Goal: Task Accomplishment & Management: Manage account settings

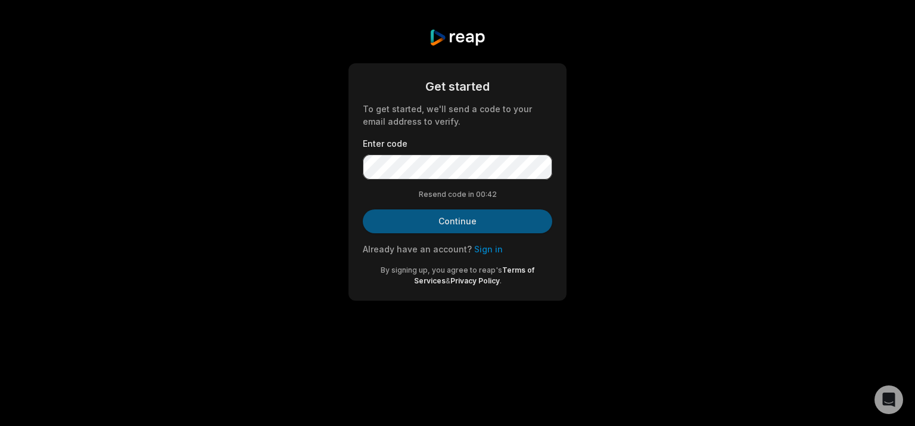
click at [438, 220] on button "Continue" at bounding box center [458, 221] width 190 height 24
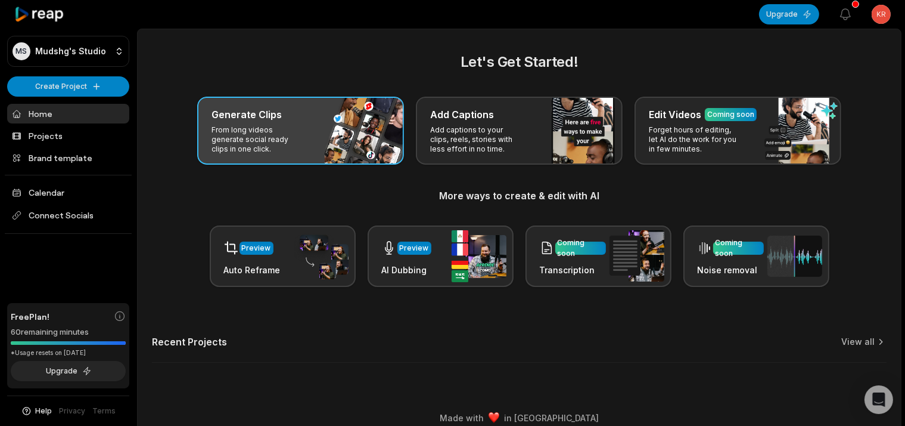
click at [381, 158] on div "Generate Clips From long videos generate social ready clips in one click." at bounding box center [300, 131] width 207 height 68
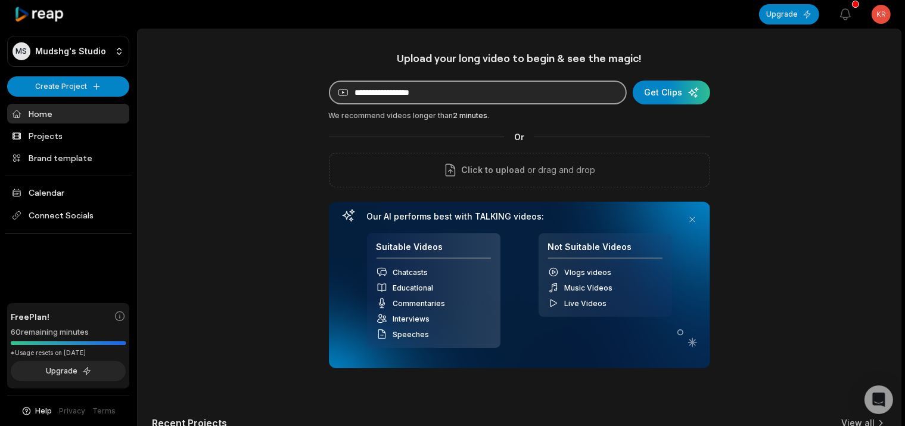
click at [470, 98] on input at bounding box center [478, 92] width 298 height 24
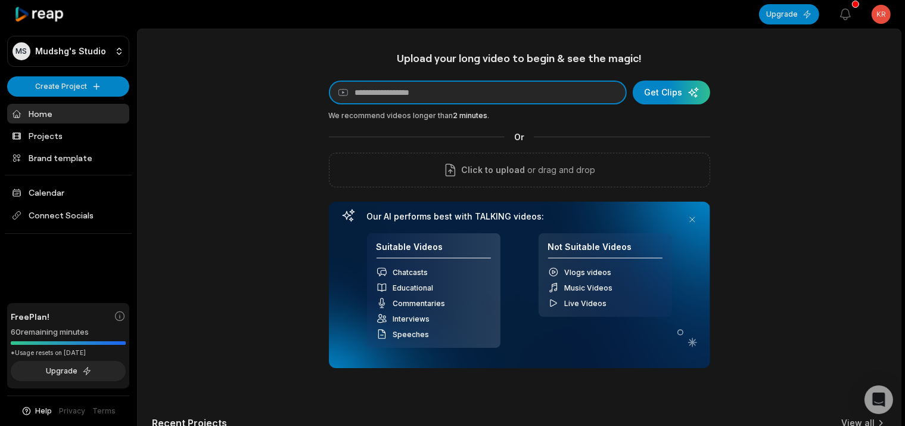
paste input "**********"
type input "**********"
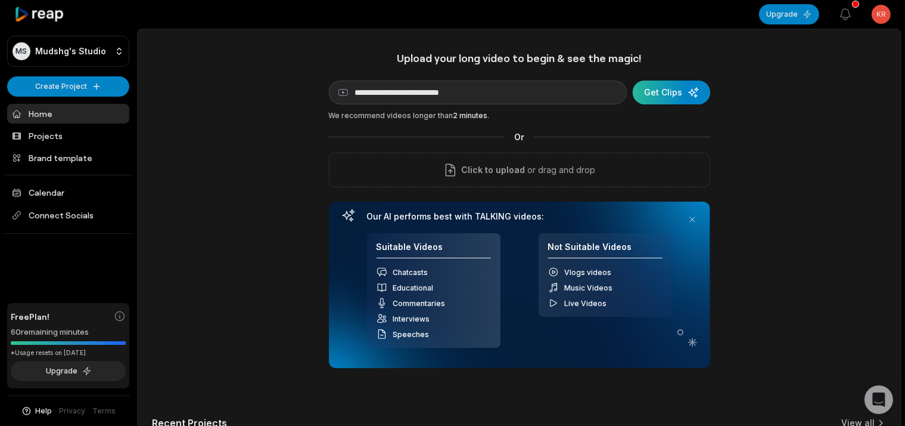
drag, startPoint x: 657, startPoint y: 79, endPoint x: 654, endPoint y: 102, distance: 23.5
click at [654, 102] on div "**********" at bounding box center [519, 209] width 381 height 316
click at [657, 96] on div "submit" at bounding box center [671, 92] width 77 height 24
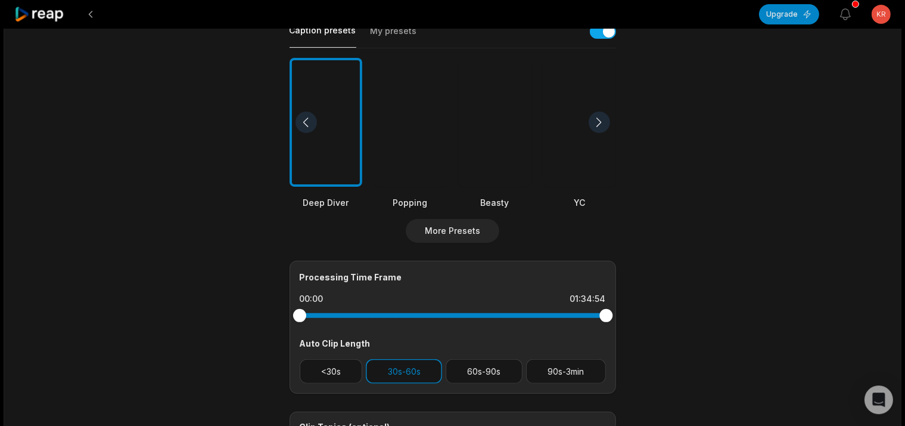
scroll to position [315, 0]
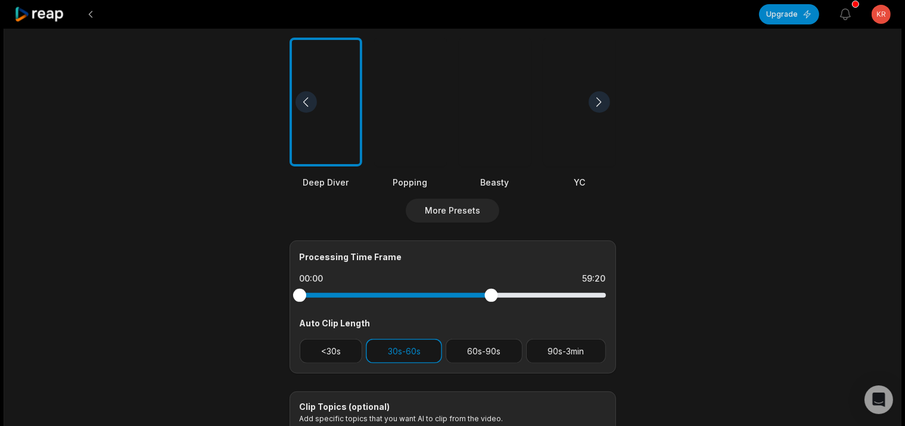
drag, startPoint x: 602, startPoint y: 285, endPoint x: 491, endPoint y: 295, distance: 111.3
click at [491, 295] on div at bounding box center [491, 294] width 13 height 13
click at [459, 202] on button "More Presets" at bounding box center [453, 210] width 94 height 24
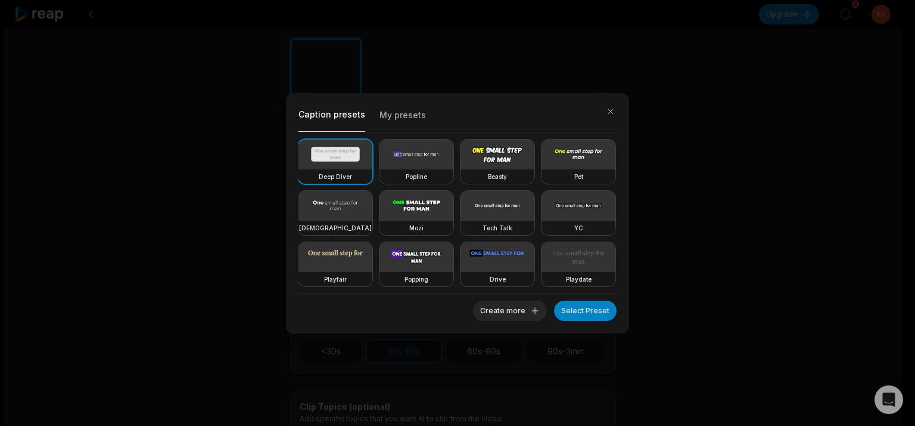
click at [454, 210] on video at bounding box center [417, 206] width 74 height 30
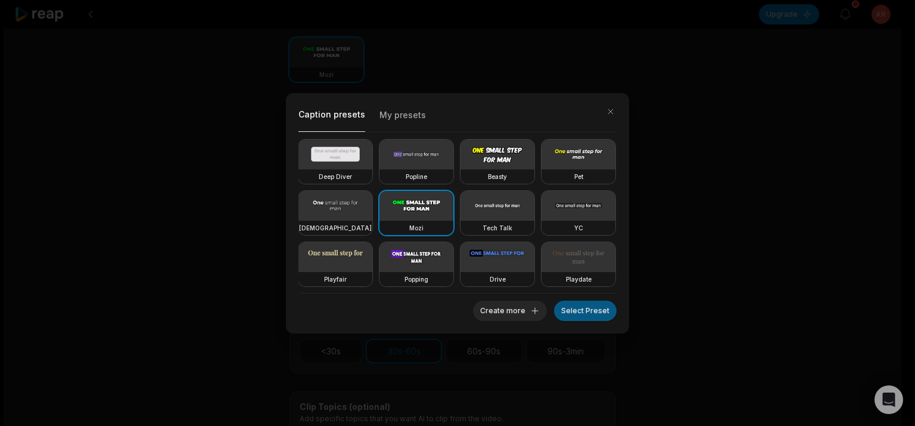
click at [600, 312] on button "Select Preset" at bounding box center [585, 310] width 63 height 20
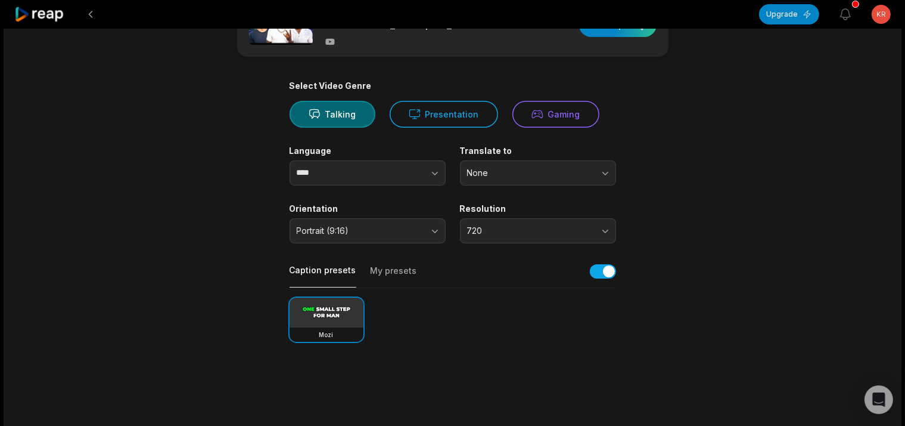
scroll to position [0, 0]
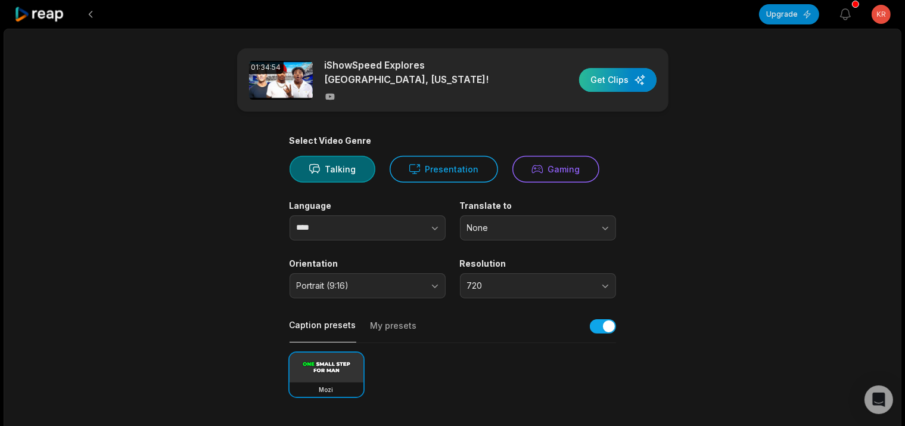
click at [604, 73] on div "button" at bounding box center [617, 80] width 77 height 24
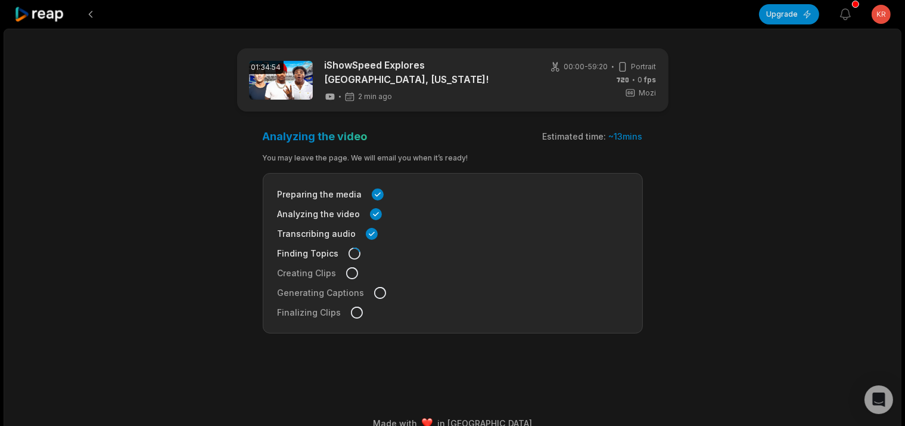
drag, startPoint x: 340, startPoint y: 261, endPoint x: 439, endPoint y: 248, distance: 99.2
click at [439, 248] on div "Preparing the media Analyzing the video Transcribing audio Finding Topics Creat…" at bounding box center [453, 253] width 380 height 160
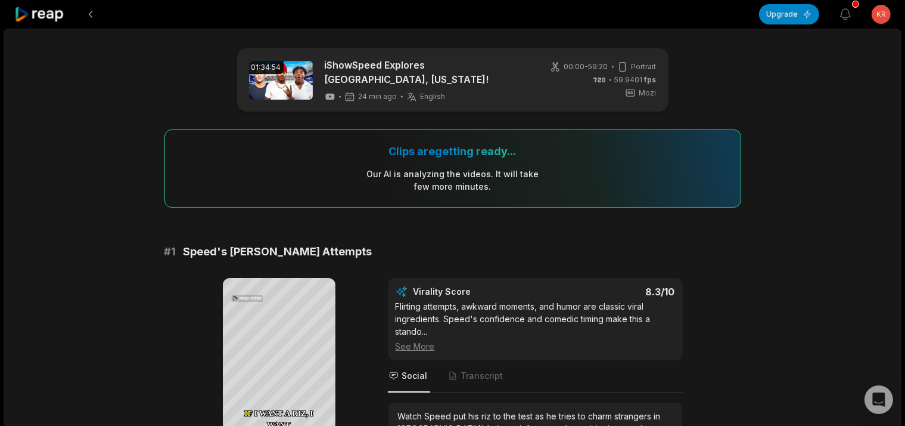
scroll to position [126, 0]
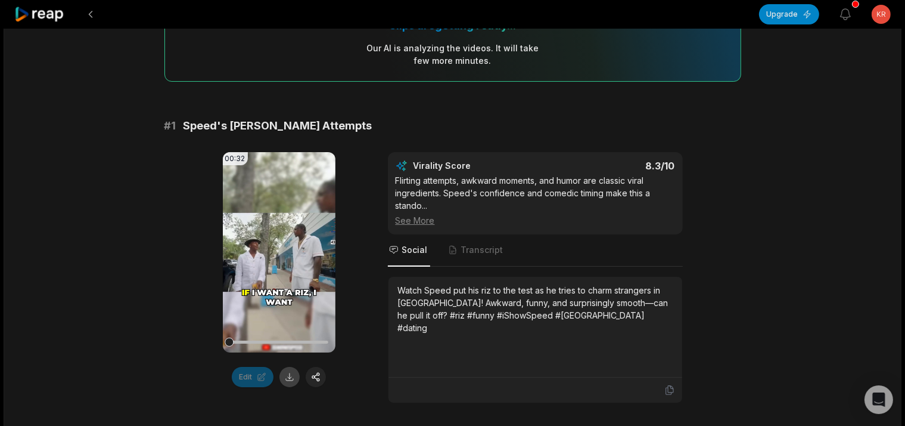
click at [294, 370] on button at bounding box center [290, 377] width 20 height 20
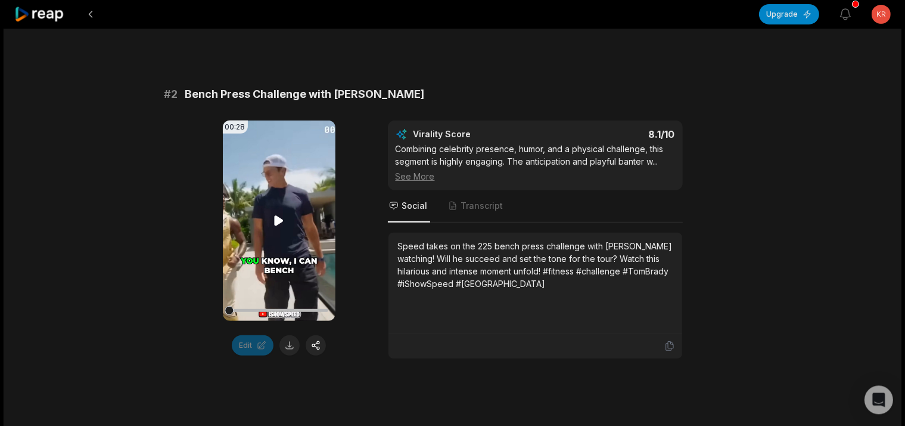
scroll to position [566, 0]
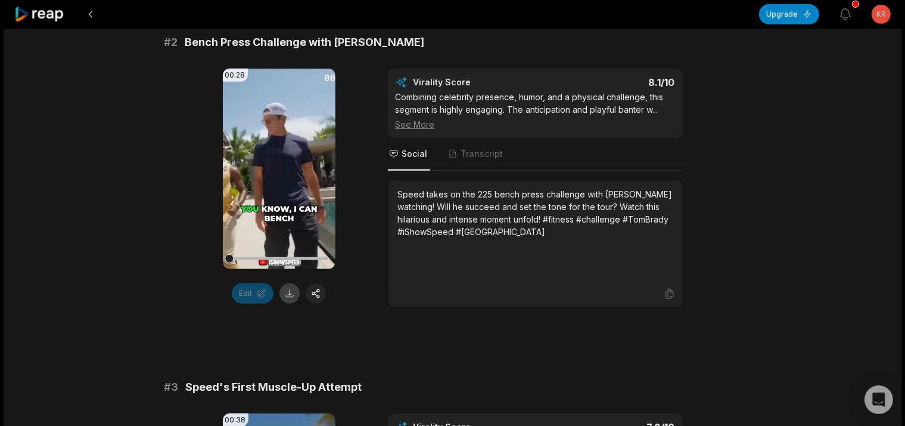
click at [294, 286] on button at bounding box center [290, 293] width 20 height 20
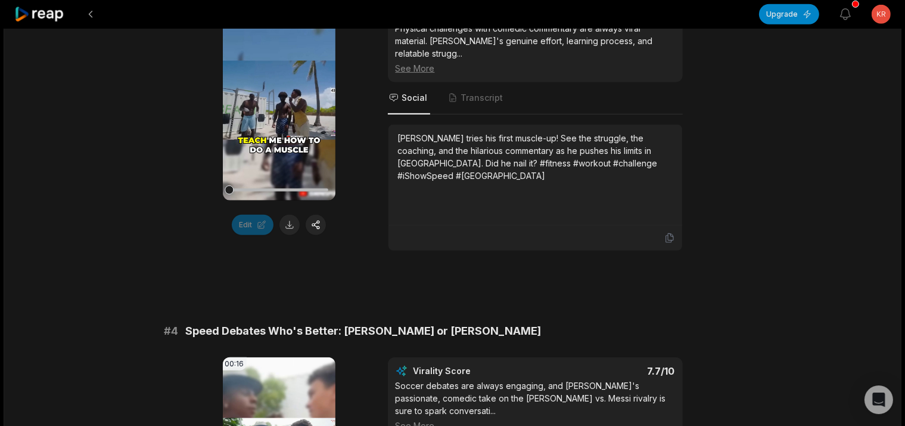
scroll to position [1007, 0]
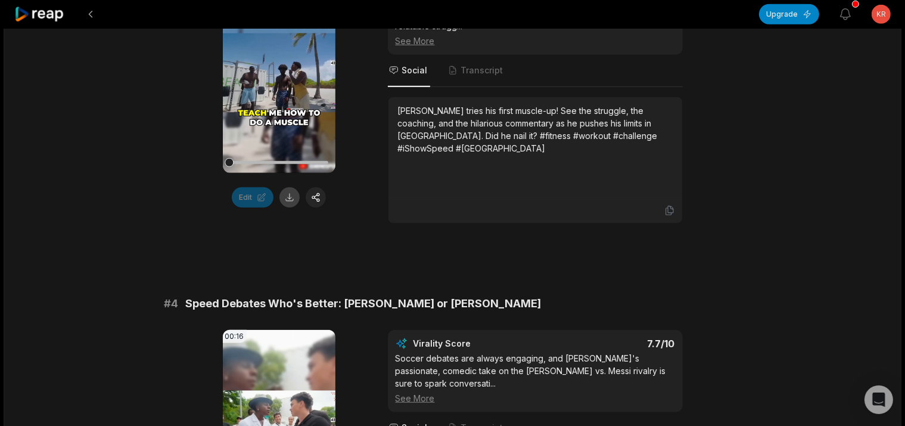
click at [285, 197] on button at bounding box center [290, 197] width 20 height 20
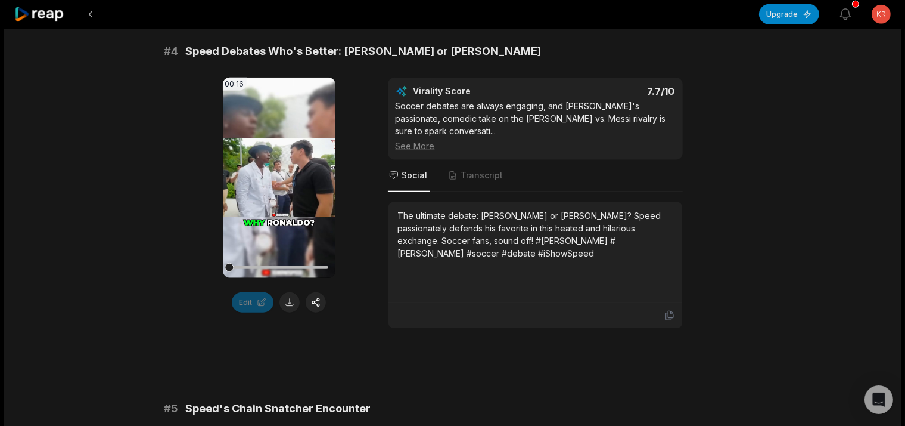
scroll to position [1384, 0]
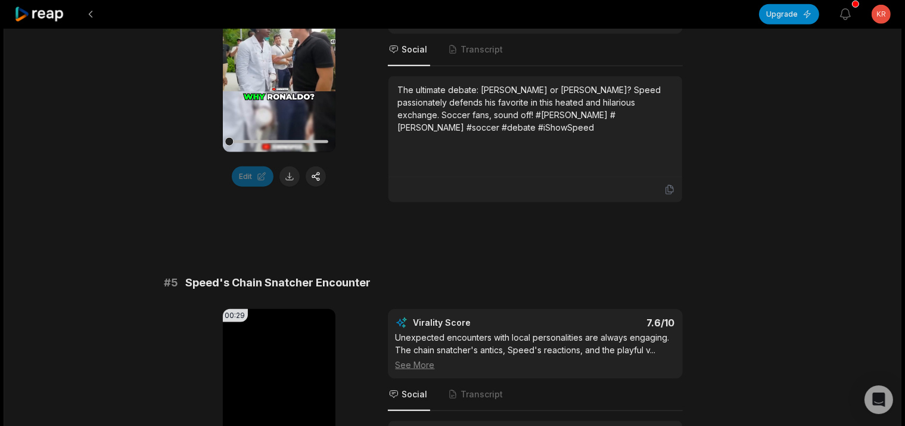
click at [284, 169] on button at bounding box center [290, 176] width 20 height 20
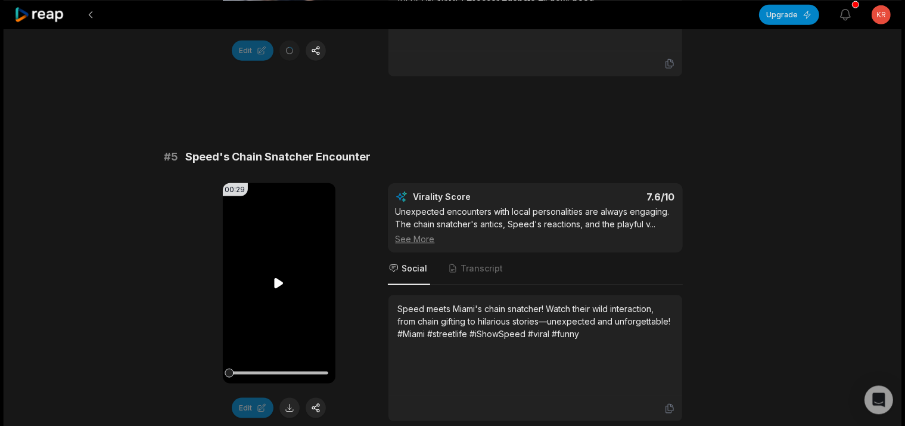
scroll to position [1762, 0]
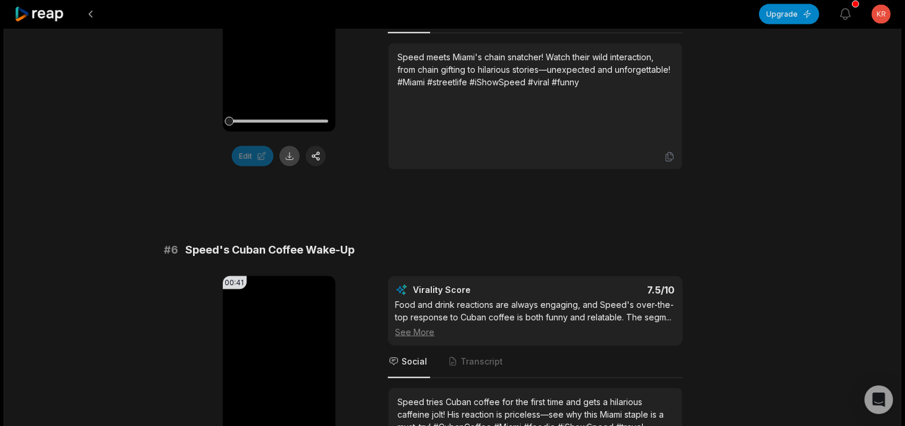
click at [294, 146] on button at bounding box center [290, 156] width 20 height 20
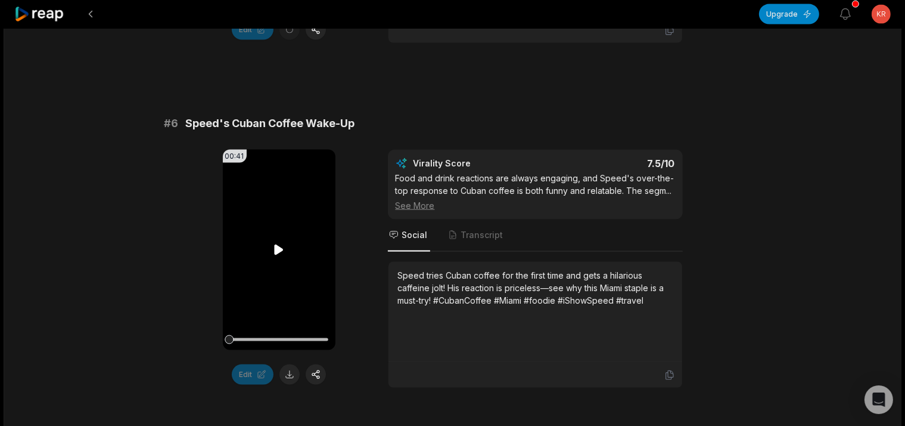
scroll to position [2076, 0]
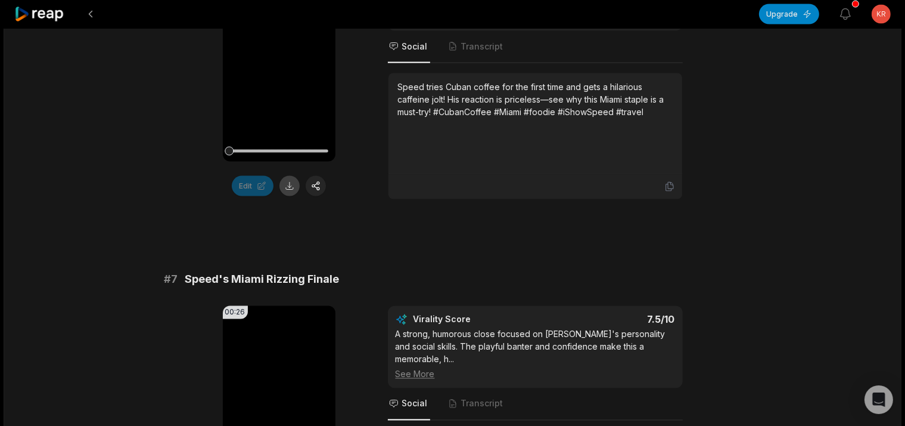
click at [298, 176] on button at bounding box center [290, 186] width 20 height 20
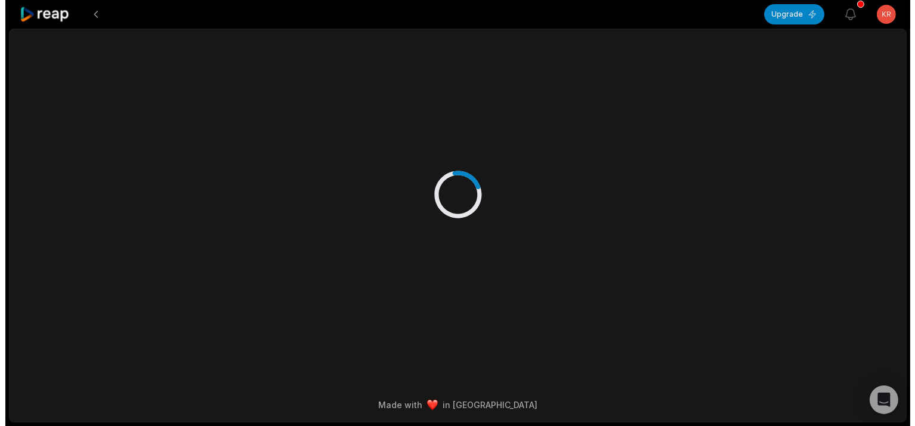
scroll to position [0, 0]
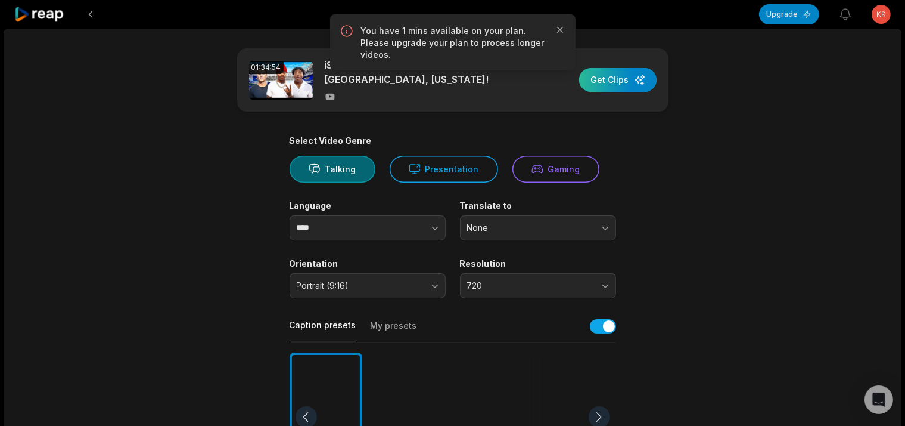
click at [601, 68] on div "button" at bounding box center [617, 80] width 77 height 24
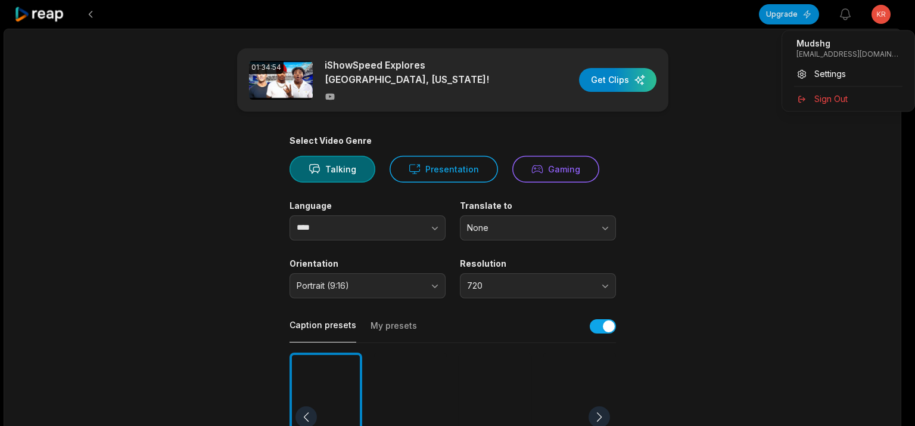
click at [867, 60] on div "Mudshg [EMAIL_ADDRESS][DOMAIN_NAME]" at bounding box center [848, 48] width 123 height 31
click at [862, 51] on p "krerrrnplmffznweyo@nespf.com" at bounding box center [849, 54] width 104 height 10
click at [811, 69] on div "Settings" at bounding box center [848, 74] width 123 height 20
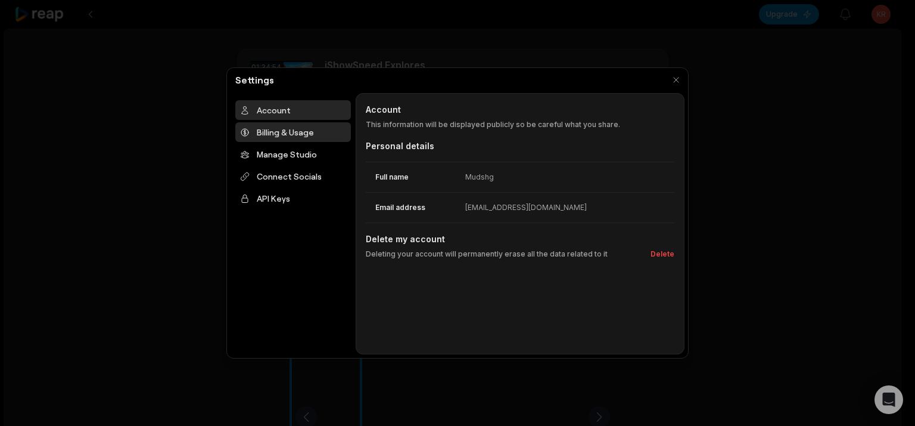
click at [299, 129] on div "Billing & Usage" at bounding box center [293, 132] width 116 height 20
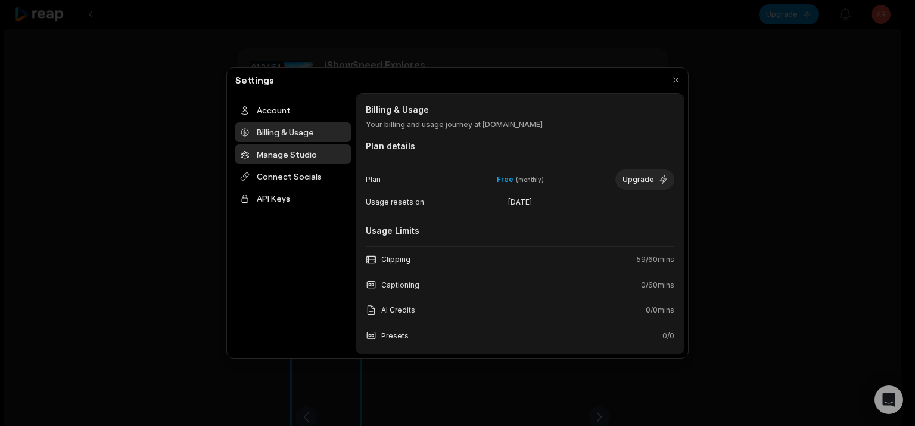
click at [299, 147] on div "Manage Studio" at bounding box center [293, 154] width 116 height 20
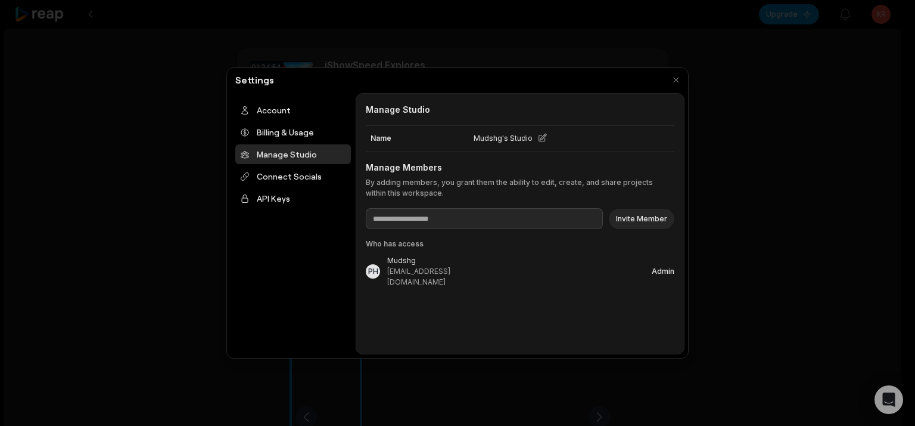
click at [518, 263] on div "PH Mudshg krerrrnplmffznweyo@nespf.com Admin" at bounding box center [520, 271] width 309 height 32
click at [272, 180] on div "Connect Socials" at bounding box center [293, 176] width 116 height 20
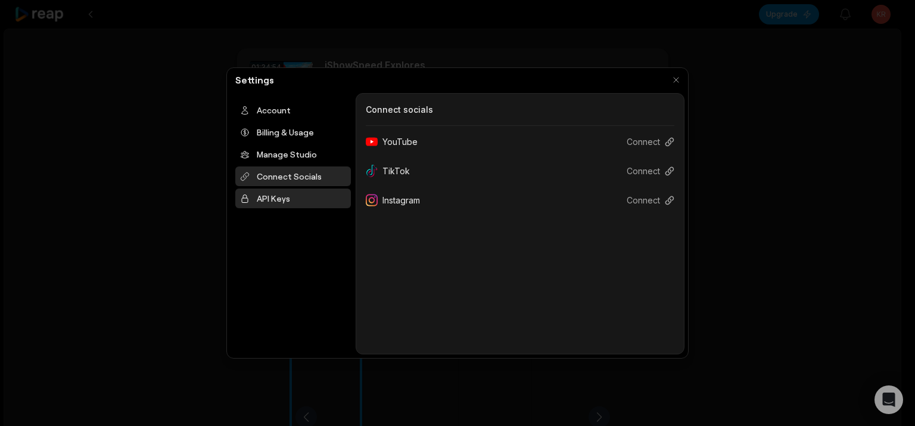
click at [259, 201] on div "API Keys" at bounding box center [293, 198] width 116 height 20
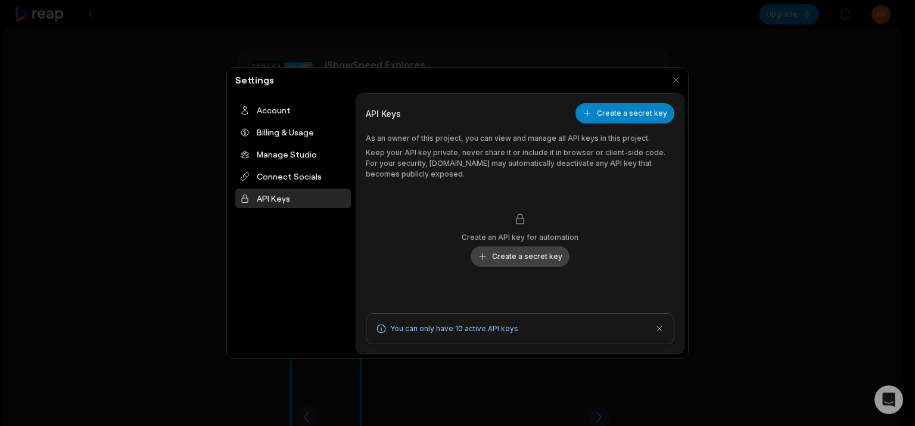
click at [496, 247] on button "Create a secret key" at bounding box center [520, 256] width 99 height 20
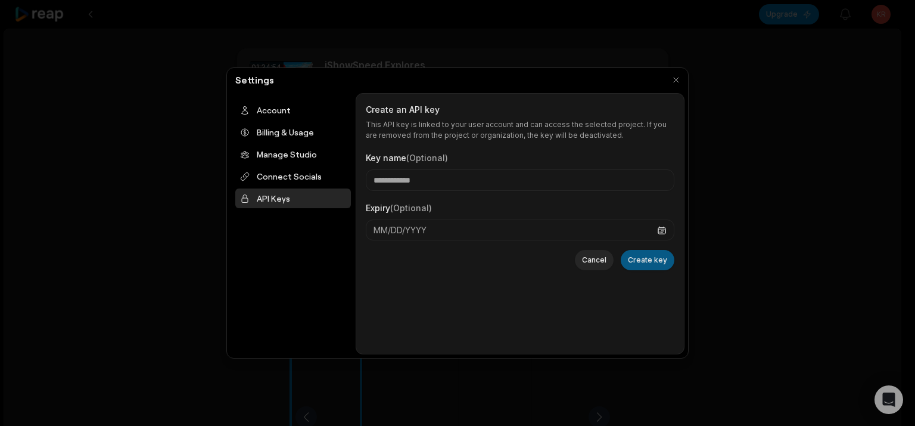
click at [652, 260] on button "Create key" at bounding box center [648, 260] width 54 height 20
click at [184, 57] on div at bounding box center [457, 213] width 915 height 426
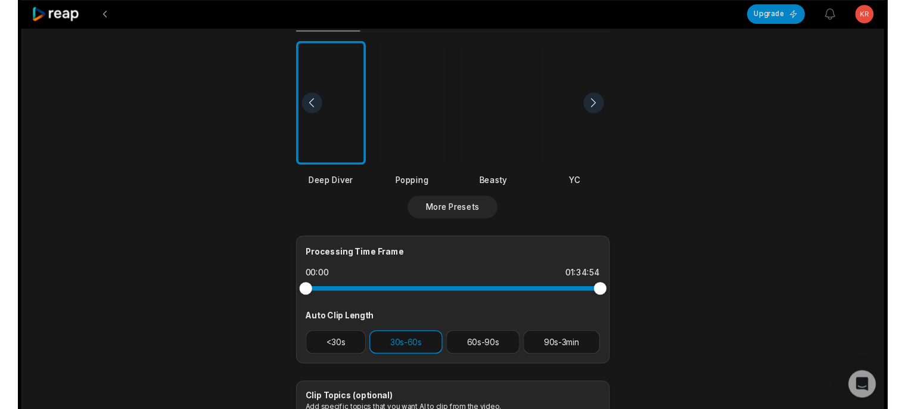
scroll to position [377, 0]
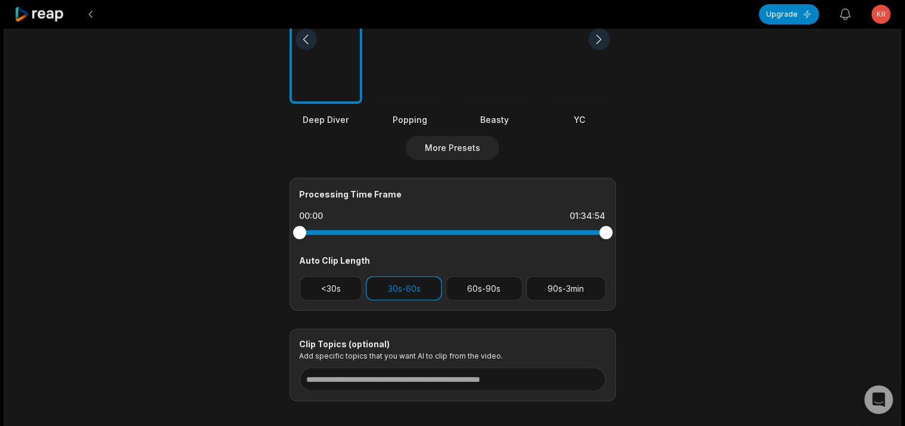
drag, startPoint x: 839, startPoint y: 13, endPoint x: 845, endPoint y: 10, distance: 6.4
click at [844, 10] on icon "button" at bounding box center [846, 14] width 14 height 14
click at [842, 15] on icon "button" at bounding box center [846, 14] width 14 height 14
click at [842, 15] on icon "button" at bounding box center [846, 14] width 10 height 11
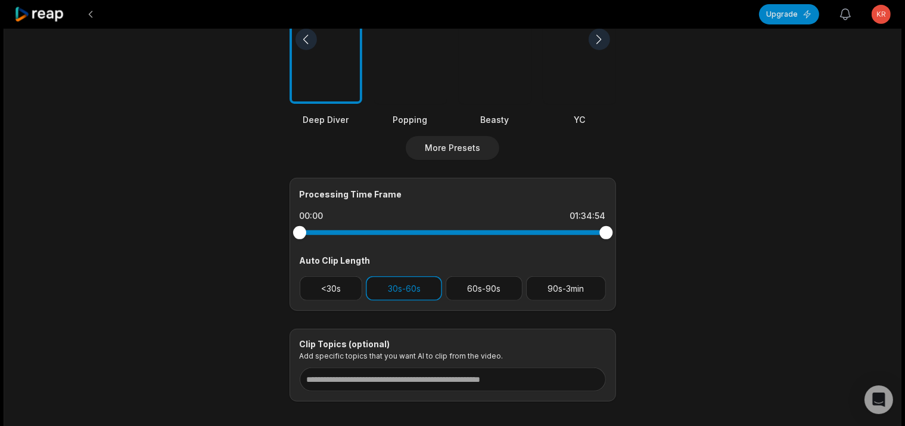
click at [842, 15] on icon "button" at bounding box center [846, 14] width 10 height 11
click at [841, 15] on icon "button" at bounding box center [846, 14] width 10 height 11
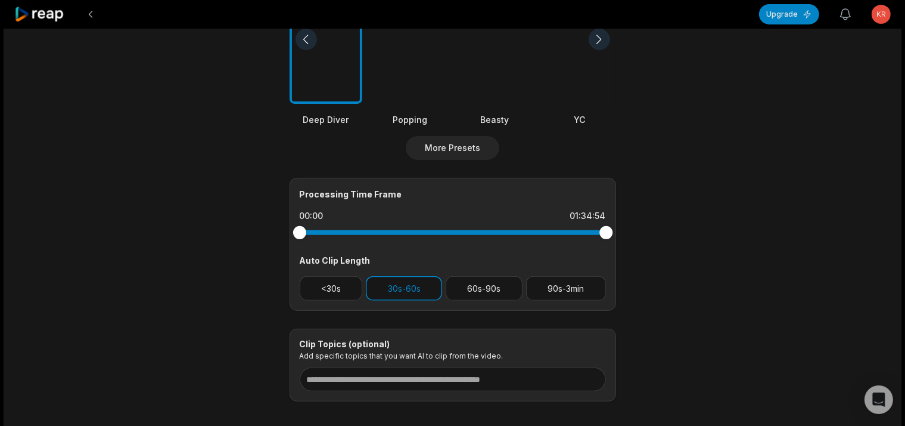
click at [841, 15] on icon "button" at bounding box center [846, 14] width 10 height 11
